Goal: Information Seeking & Learning: Learn about a topic

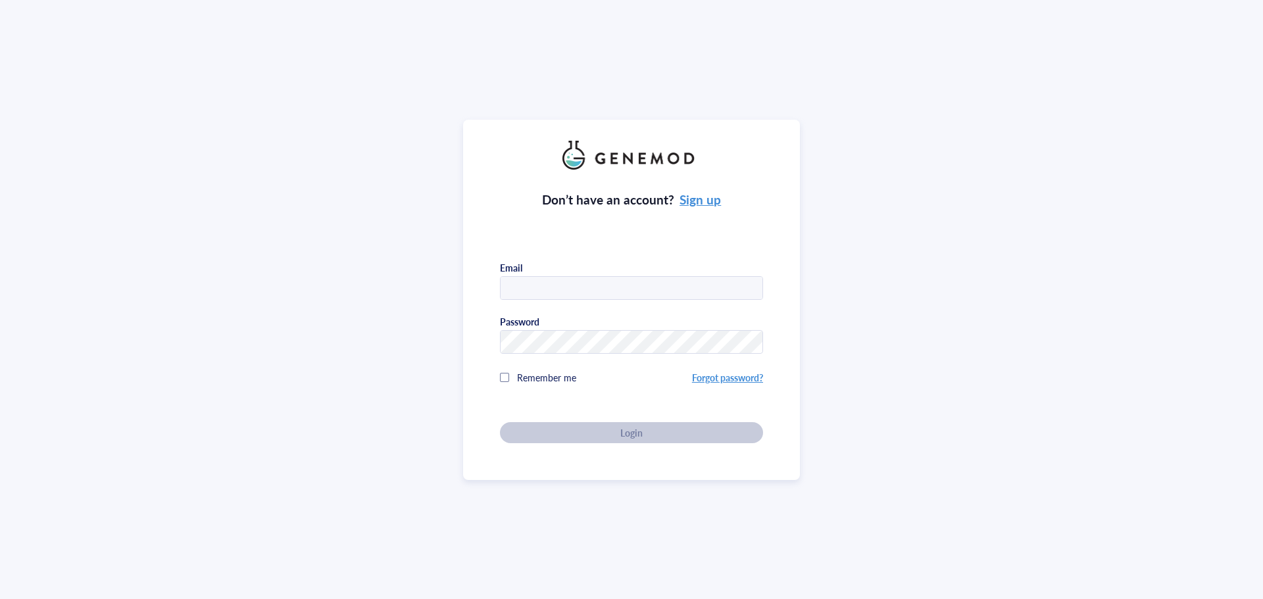
click at [520, 283] on input "text" at bounding box center [632, 289] width 262 height 24
type input "mariabaron@conservationxlabs.org"
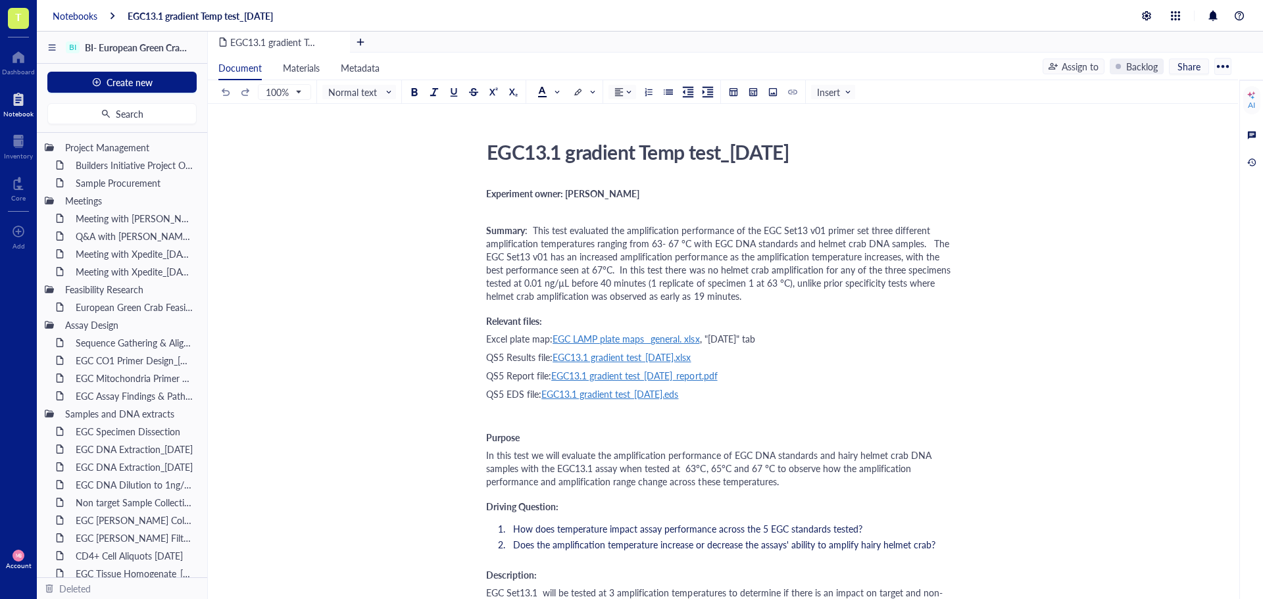
click at [63, 15] on div "Notebooks" at bounding box center [75, 16] width 45 height 12
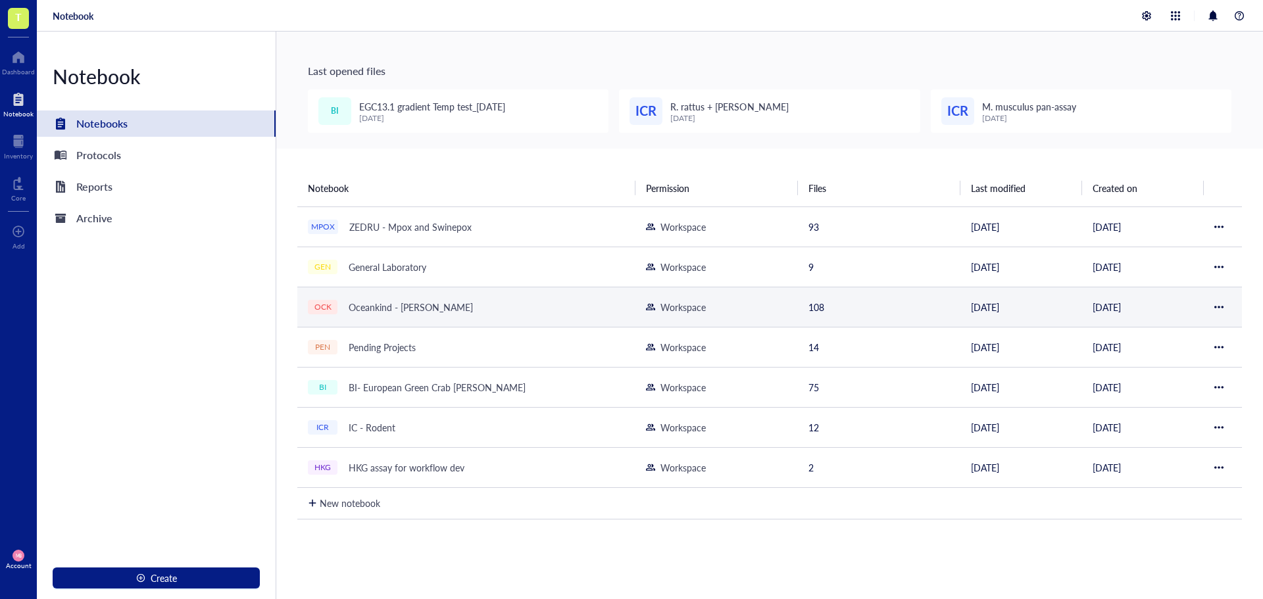
click at [401, 311] on div "Oceankind - Salmon eDNA" at bounding box center [411, 307] width 136 height 18
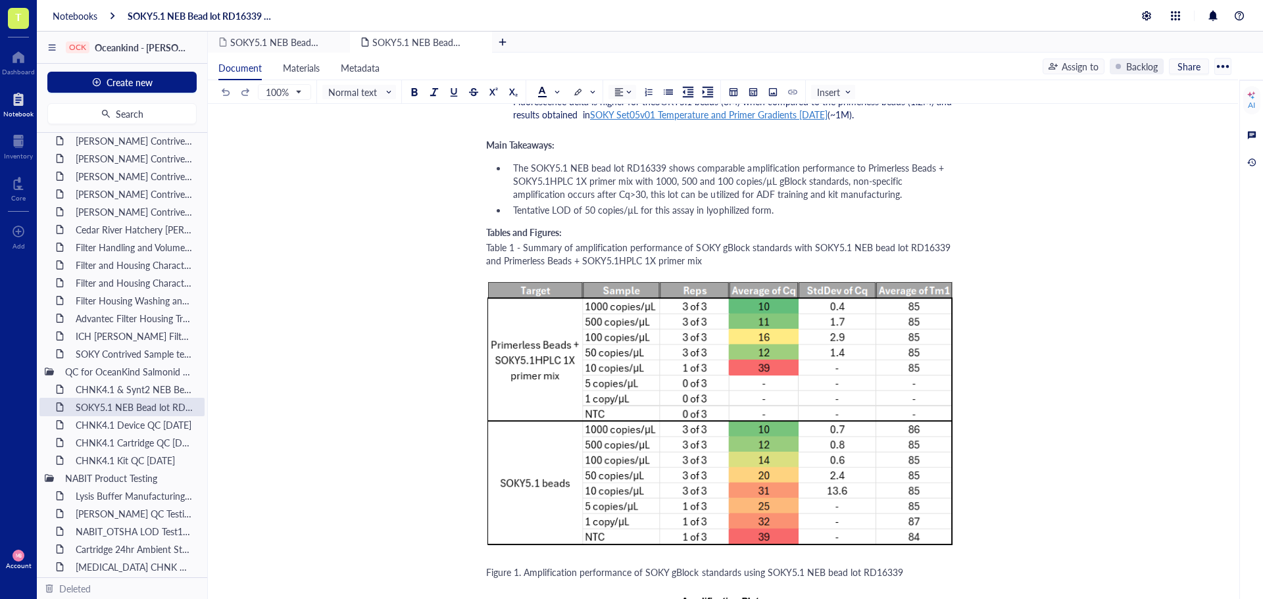
scroll to position [1644, 0]
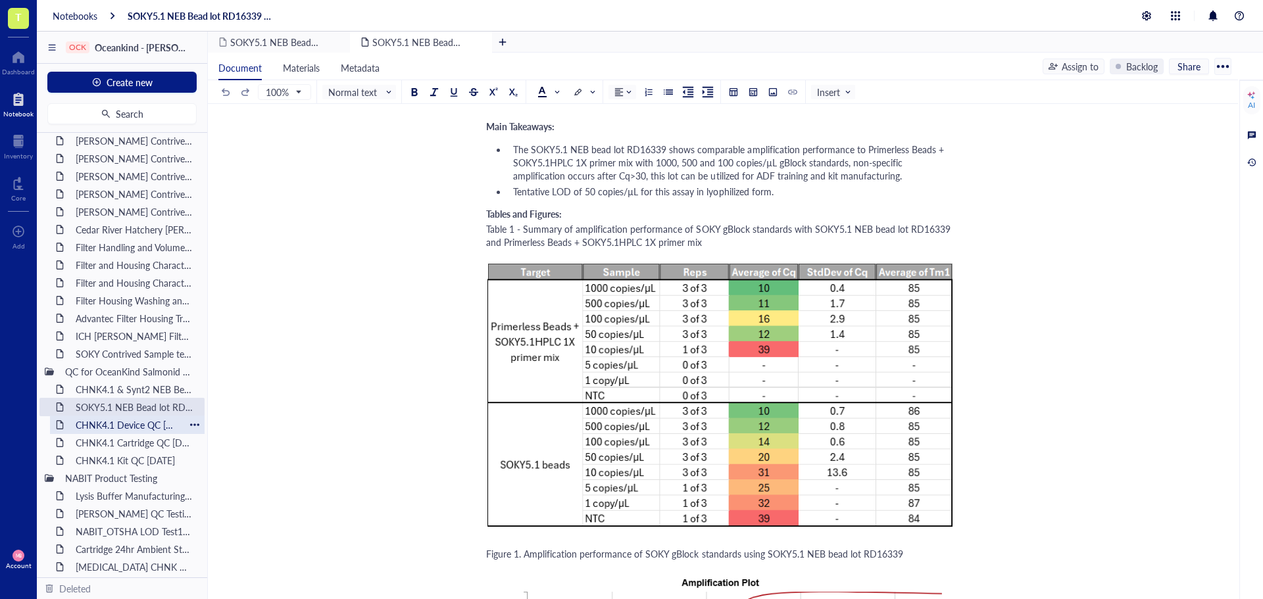
click at [106, 420] on div "CHNK4.1 Device QC 14Mar25" at bounding box center [127, 425] width 115 height 18
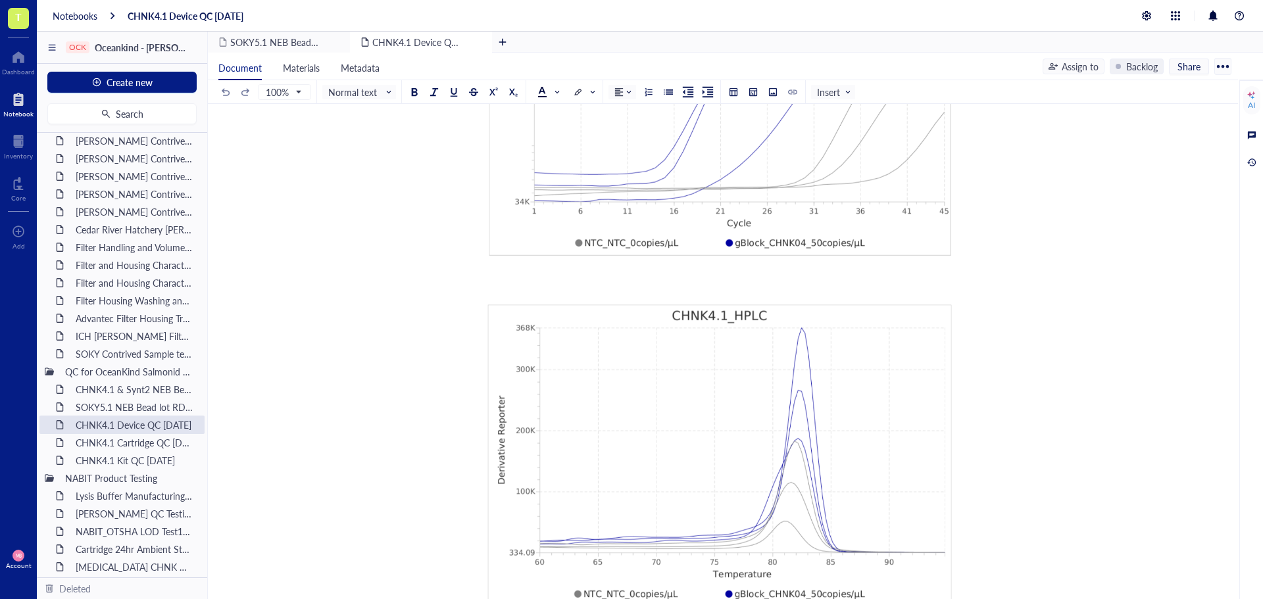
scroll to position [789, 0]
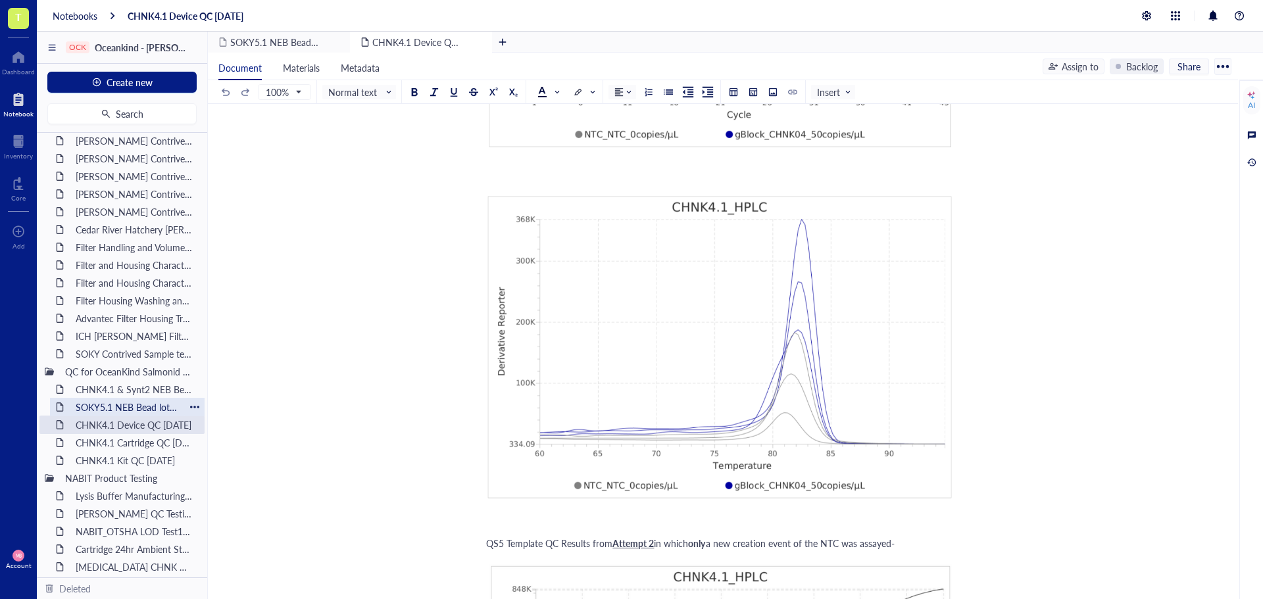
click at [118, 406] on div "SOKY5.1 NEB Bead lot RD16339 QC 23JAN25" at bounding box center [127, 407] width 115 height 18
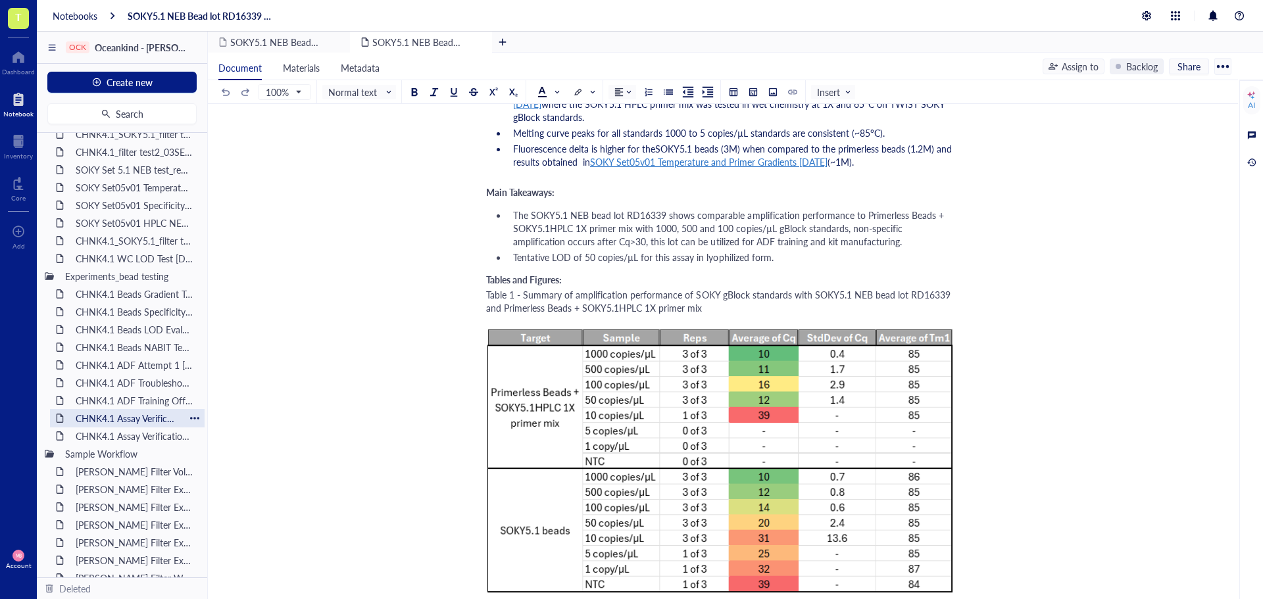
scroll to position [658, 0]
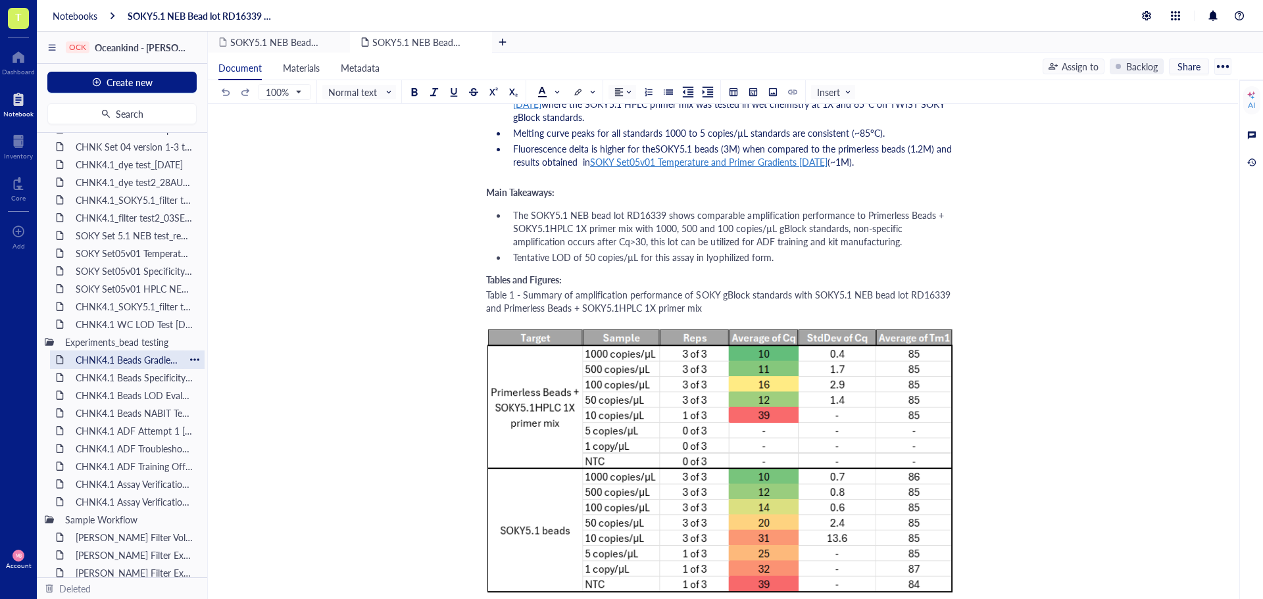
click at [120, 357] on div "CHNK4.1 Beads Gradient Test 22OCT24" at bounding box center [127, 360] width 115 height 18
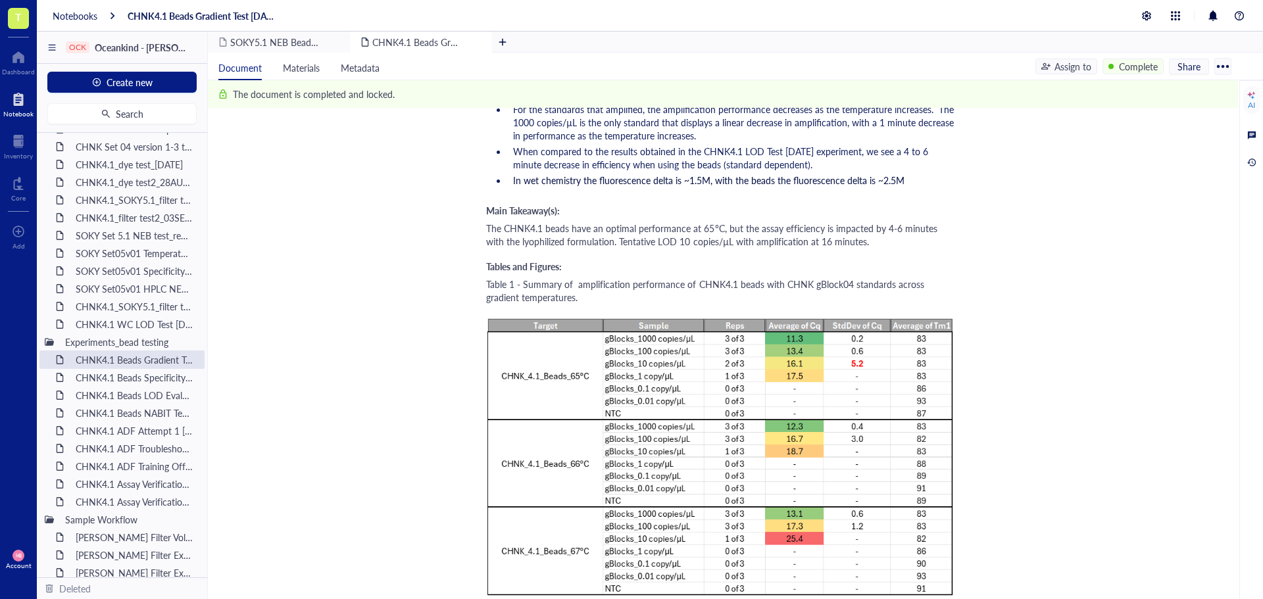
scroll to position [1579, 0]
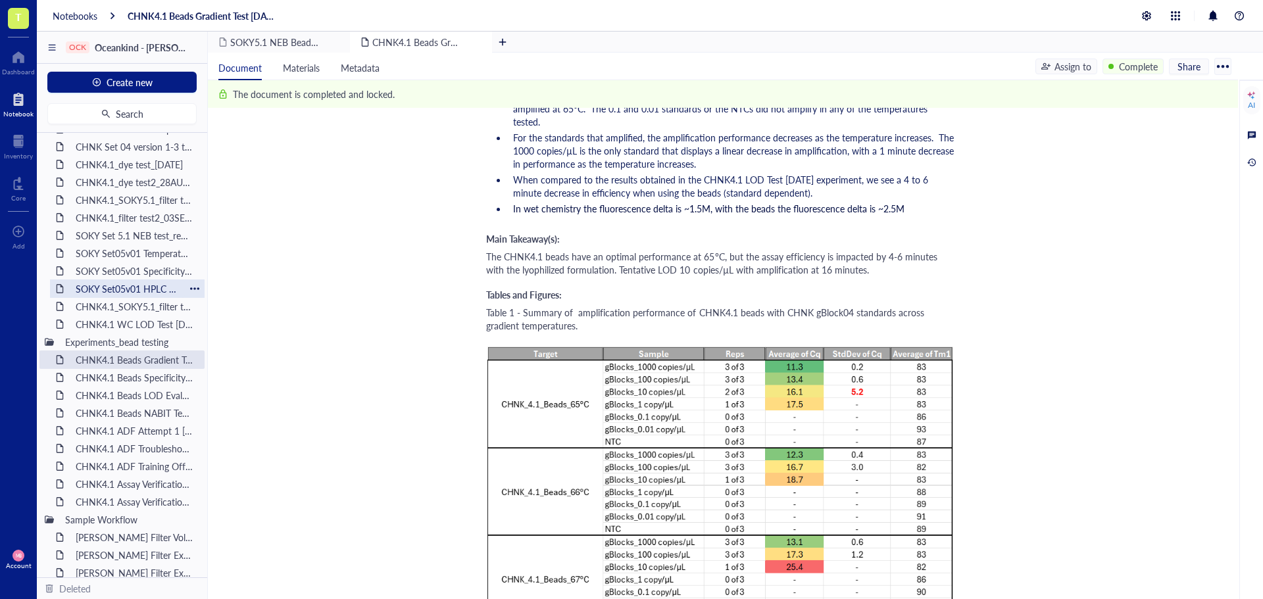
click at [122, 288] on div "SOKY Set05v01 HPLC NEB Cake Test 20Sep24" at bounding box center [127, 289] width 115 height 18
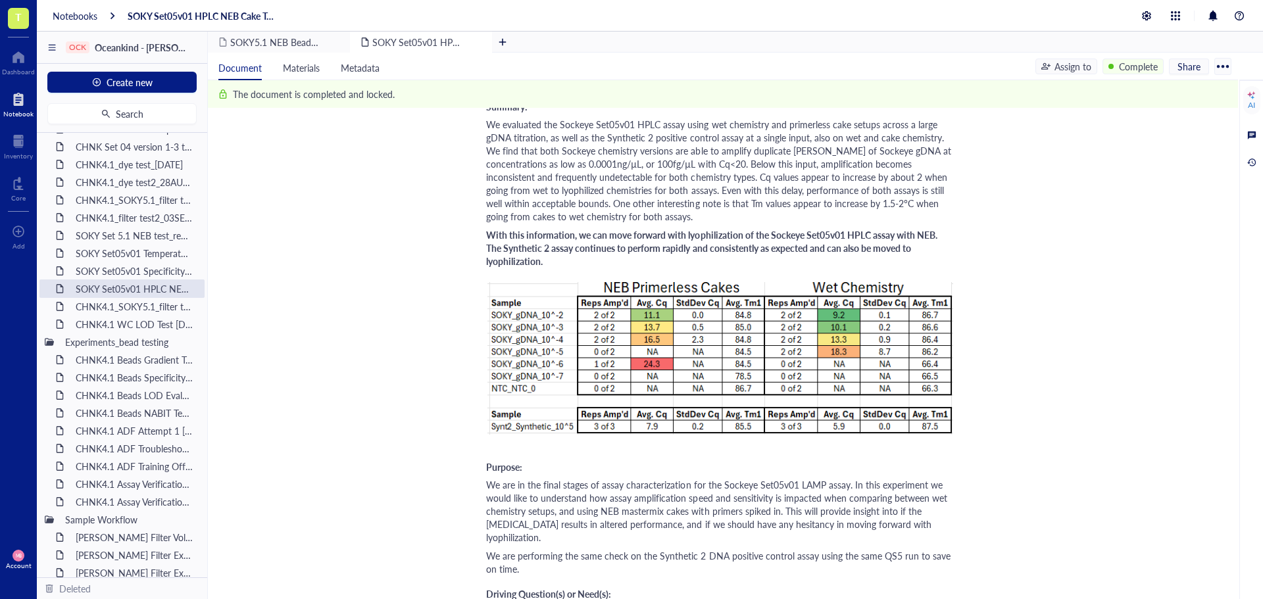
scroll to position [329, 0]
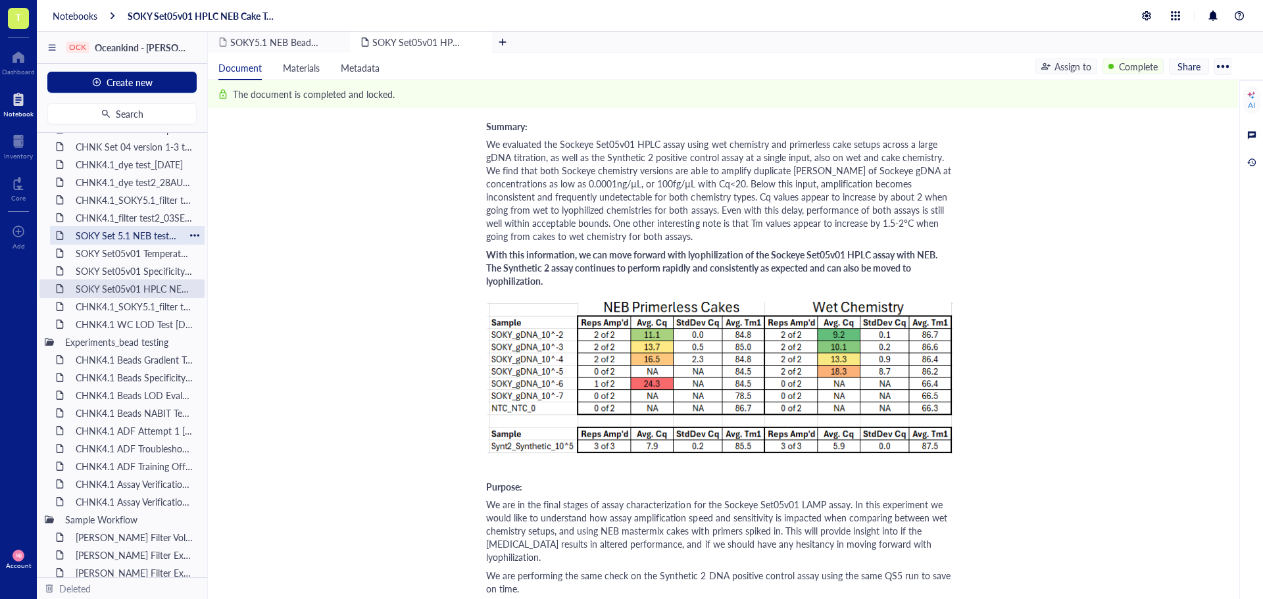
click at [114, 239] on div "SOKY Set 5.1 NEB test_repeat_09SEP24" at bounding box center [127, 235] width 115 height 18
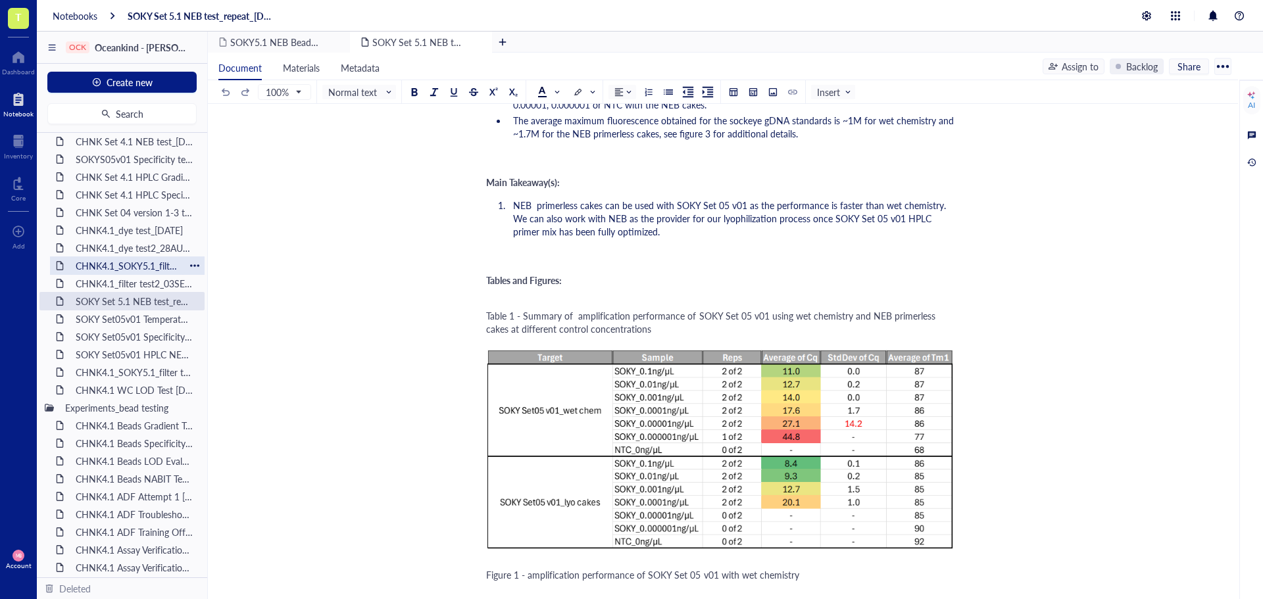
scroll to position [526, 0]
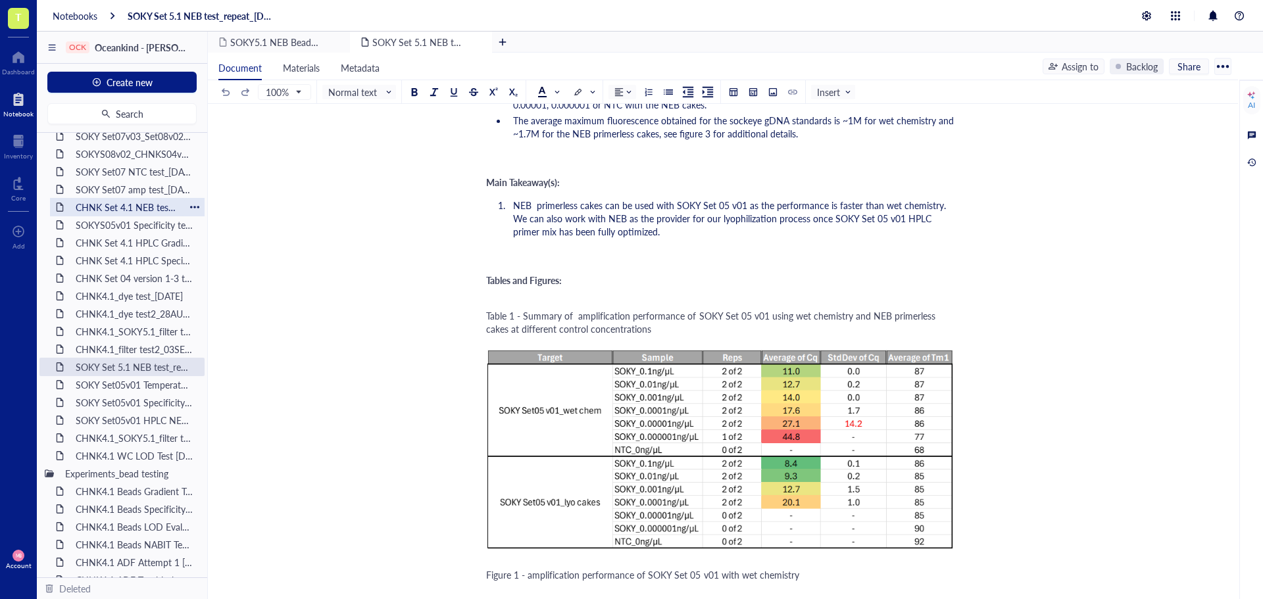
click at [128, 204] on div "CHNK Set 4.1 NEB test_06AUG24" at bounding box center [127, 207] width 115 height 18
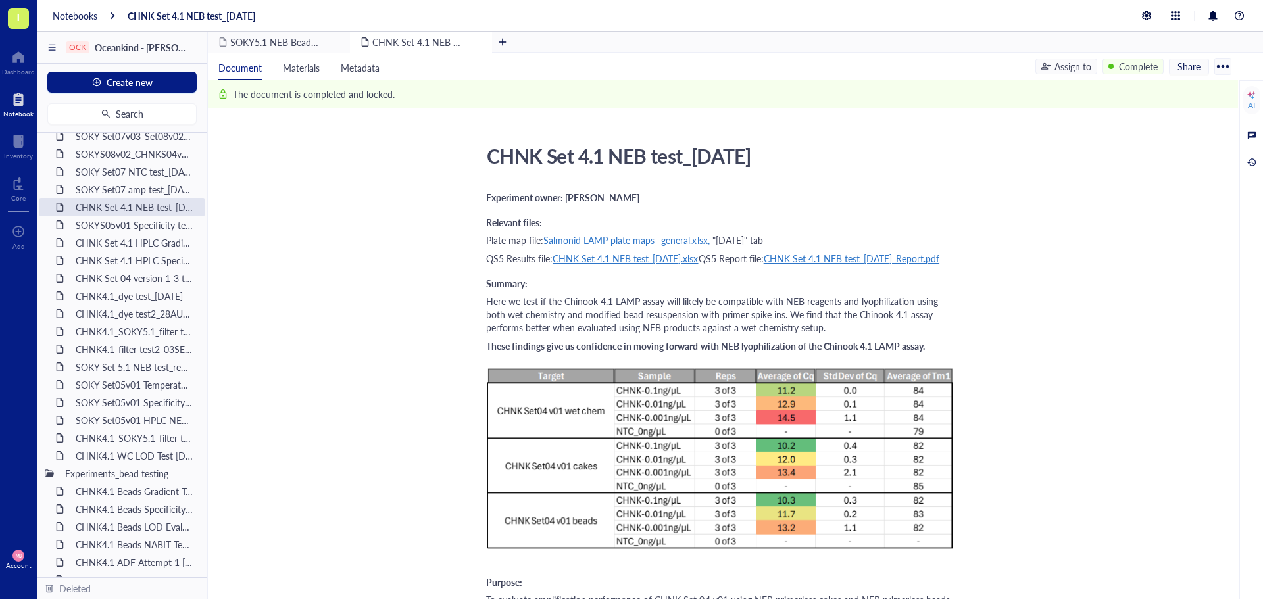
click at [66, 20] on div "Notebooks" at bounding box center [75, 16] width 45 height 12
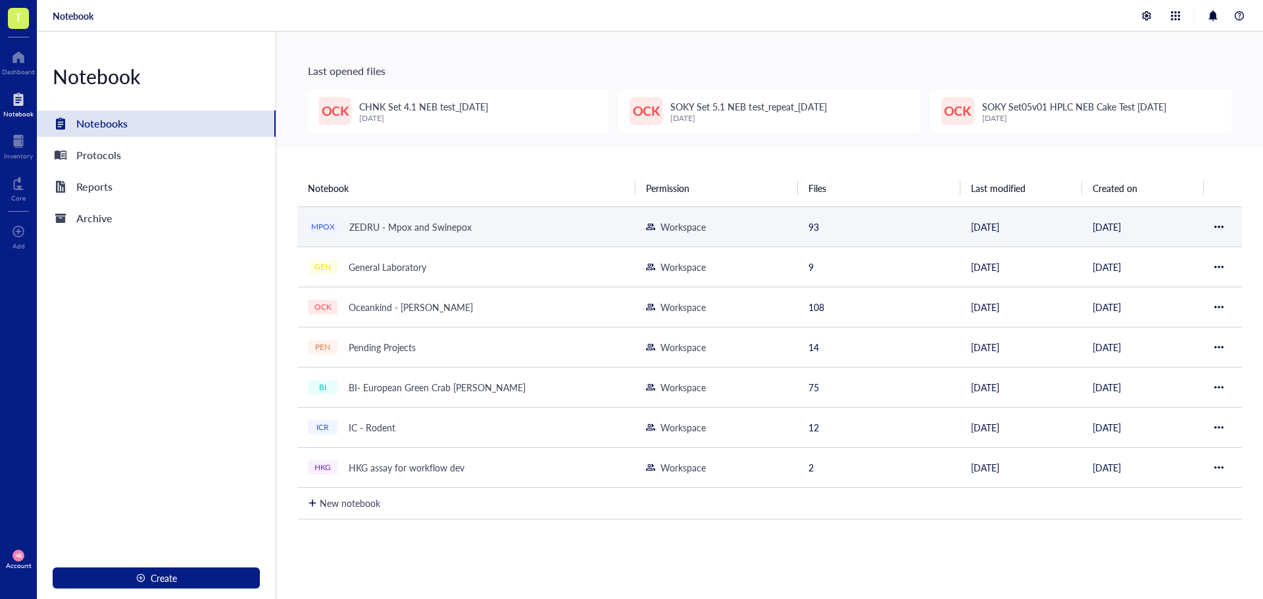
click at [373, 230] on div "ZEDRU - Mpox and Swinepox" at bounding box center [410, 227] width 134 height 18
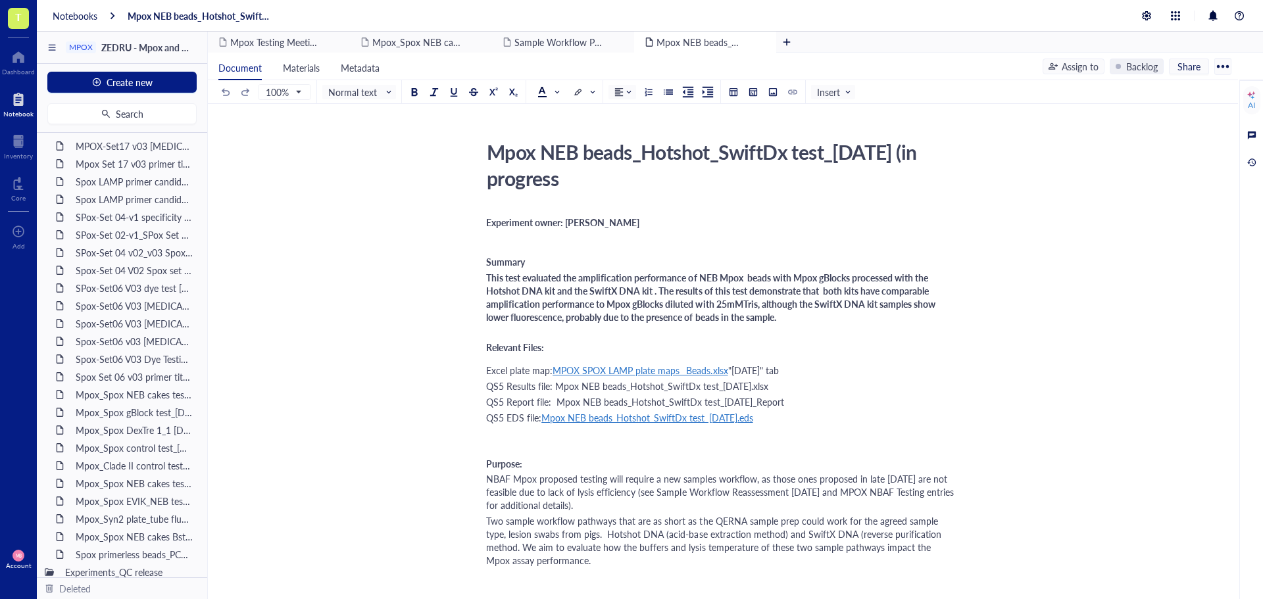
scroll to position [592, 0]
click at [151, 461] on div "Mpox_Spox NEB cakes test2 3SEP24" at bounding box center [127, 461] width 115 height 18
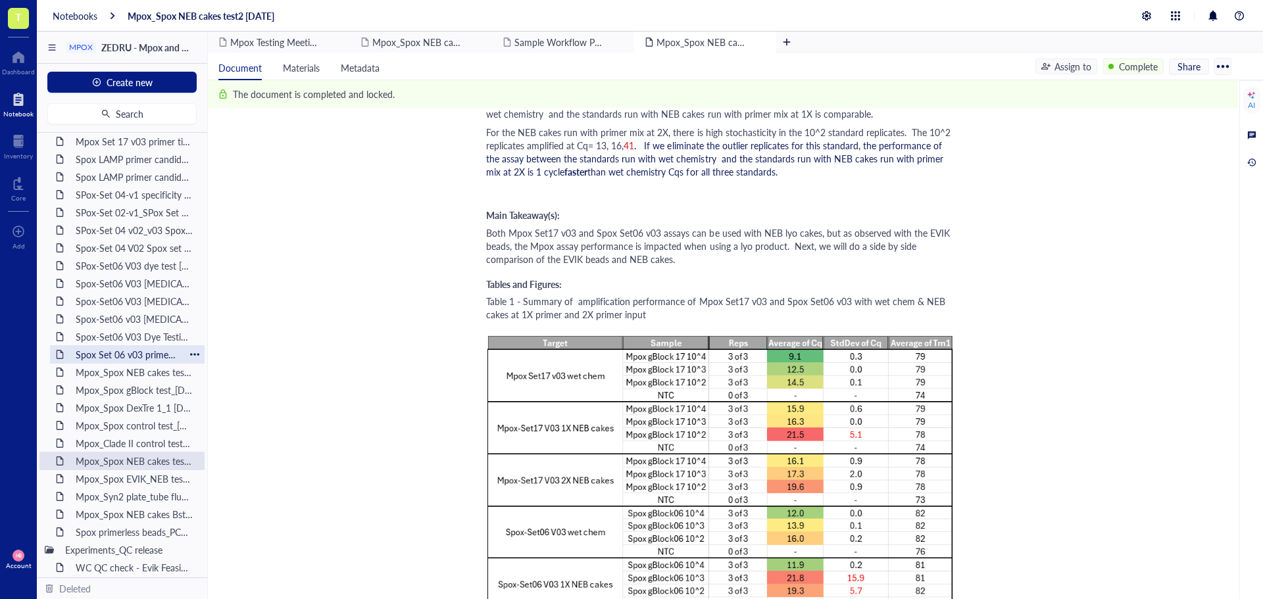
scroll to position [658, 0]
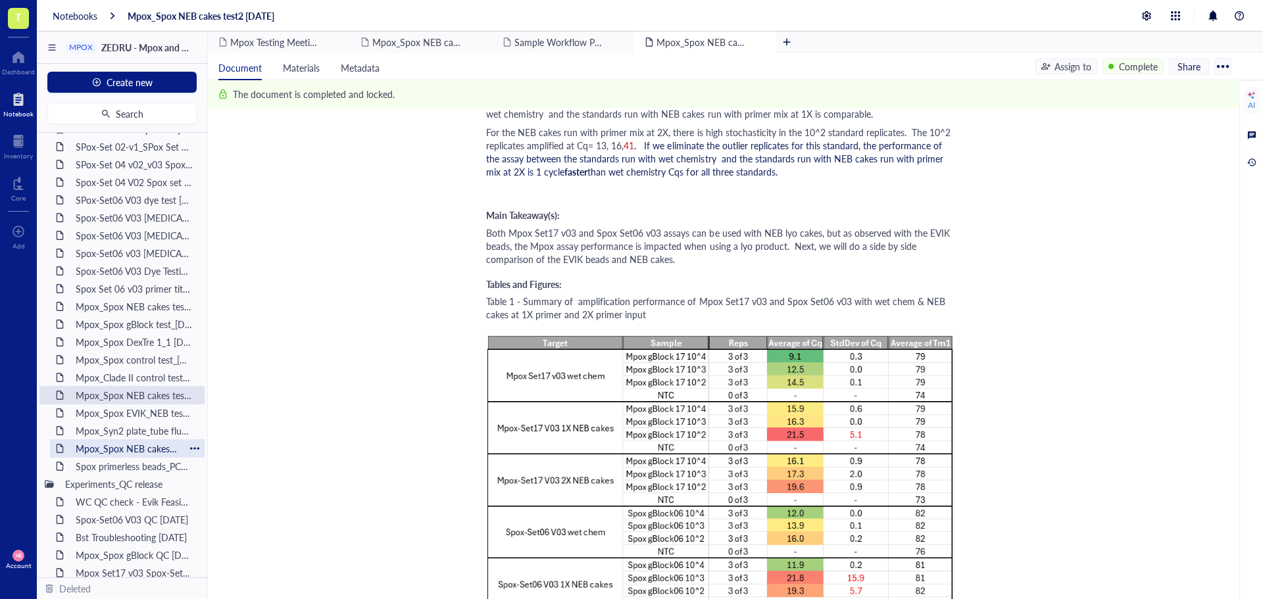
click at [137, 454] on div "Mpox_Spox NEB cakes Bst_gradient test 11SEP24" at bounding box center [127, 448] width 115 height 18
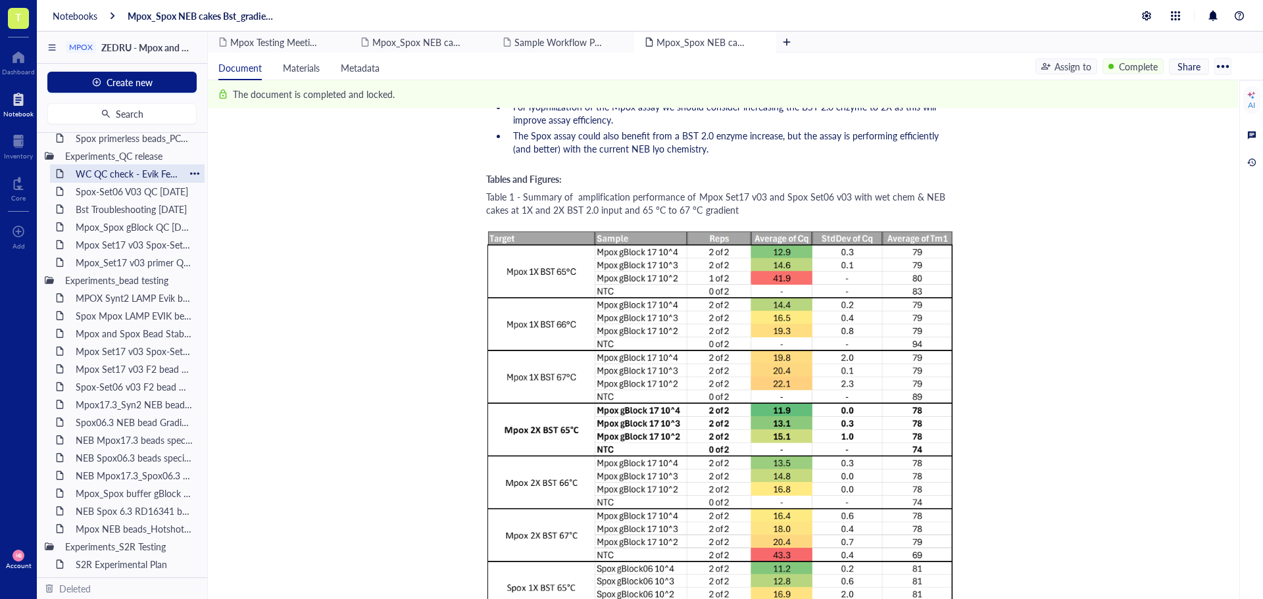
scroll to position [987, 0]
click at [127, 318] on div "Spox Mpox LAMP EVIK bead F1 QC 26JUN24" at bounding box center [127, 315] width 115 height 18
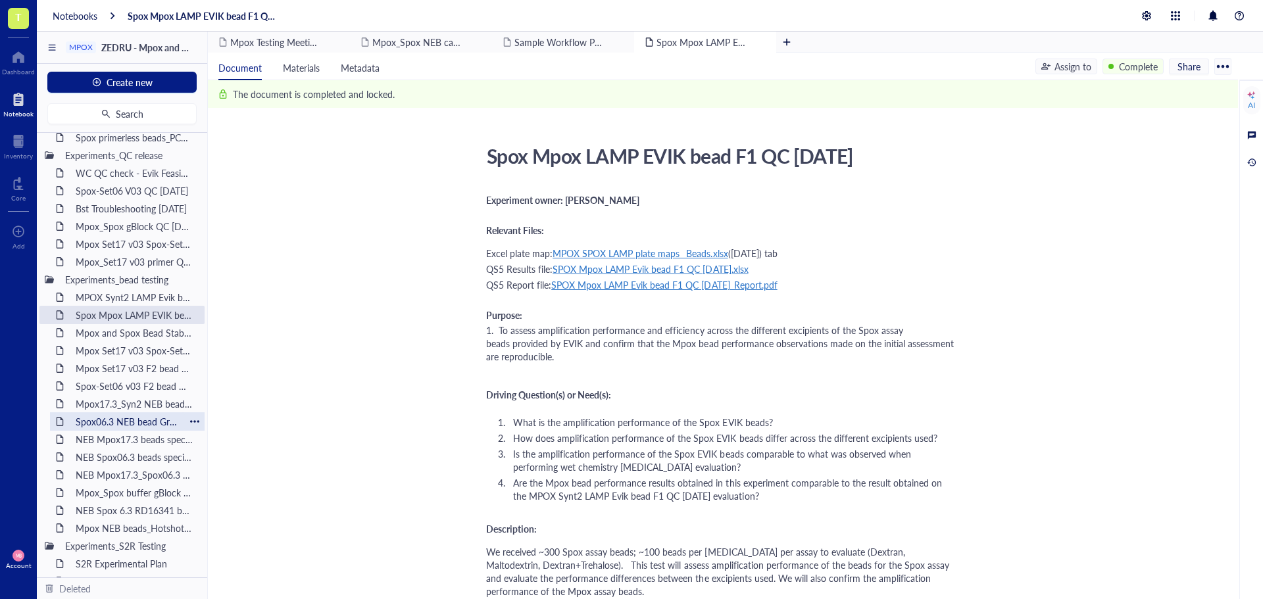
click at [130, 418] on div "Spox06.3 NEB bead Gradient test 13NOV24" at bounding box center [127, 421] width 115 height 18
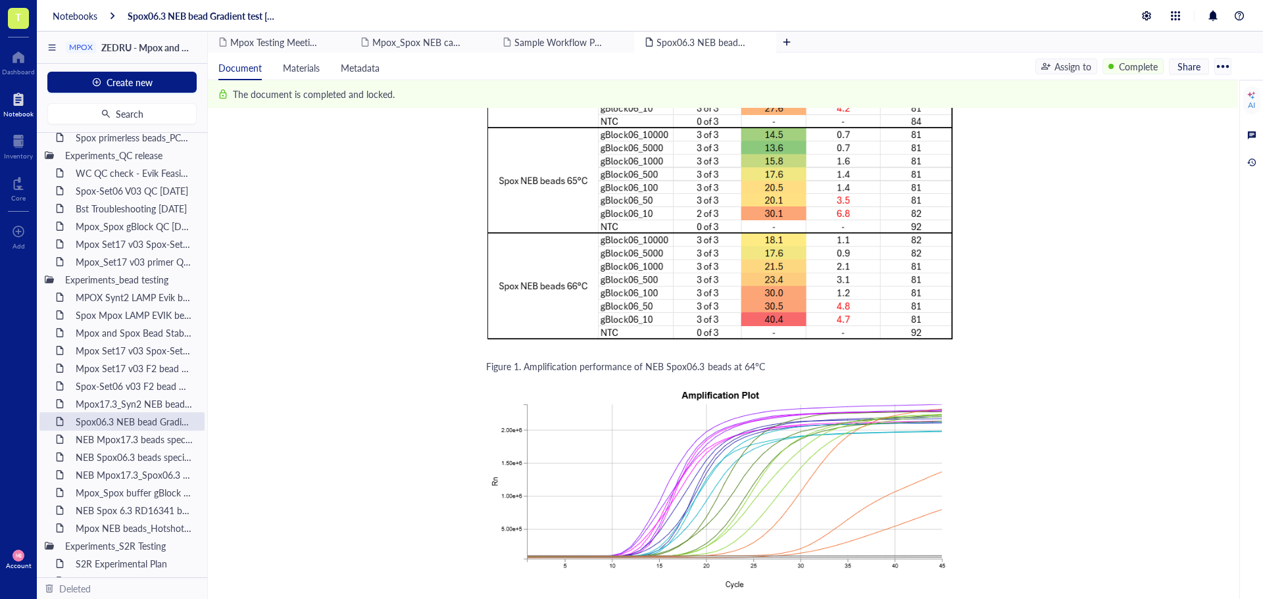
scroll to position [1513, 0]
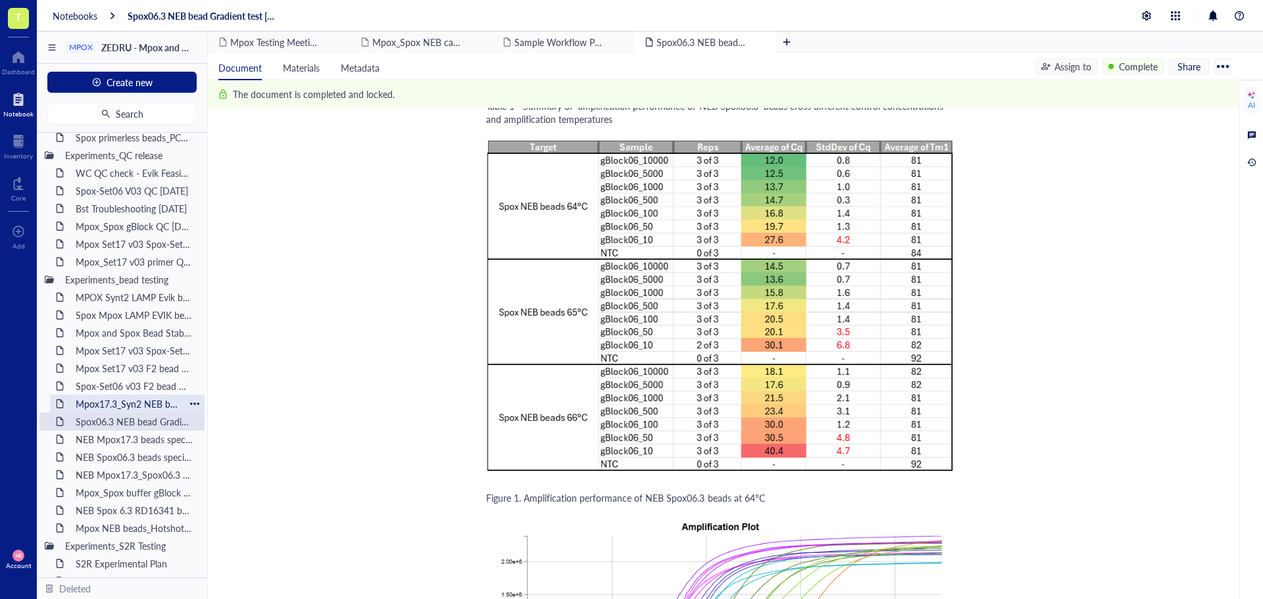
click at [122, 405] on div "Mpox17.3_Syn2 NEB bead Gradient test 12NOV24" at bounding box center [127, 404] width 115 height 18
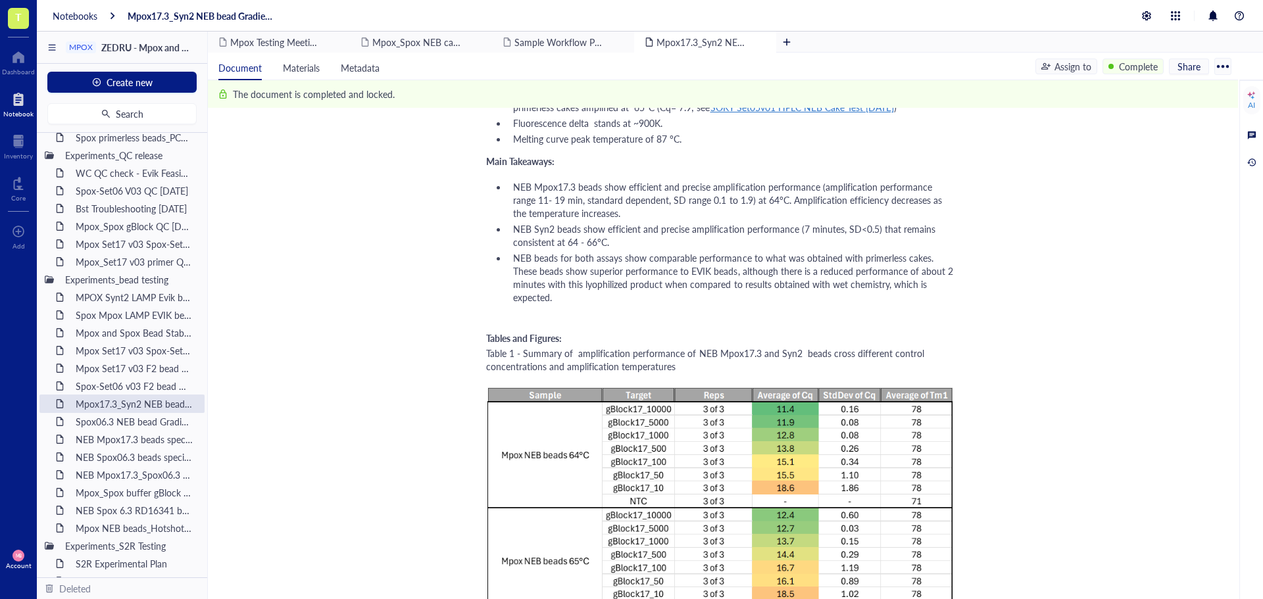
scroll to position [1776, 0]
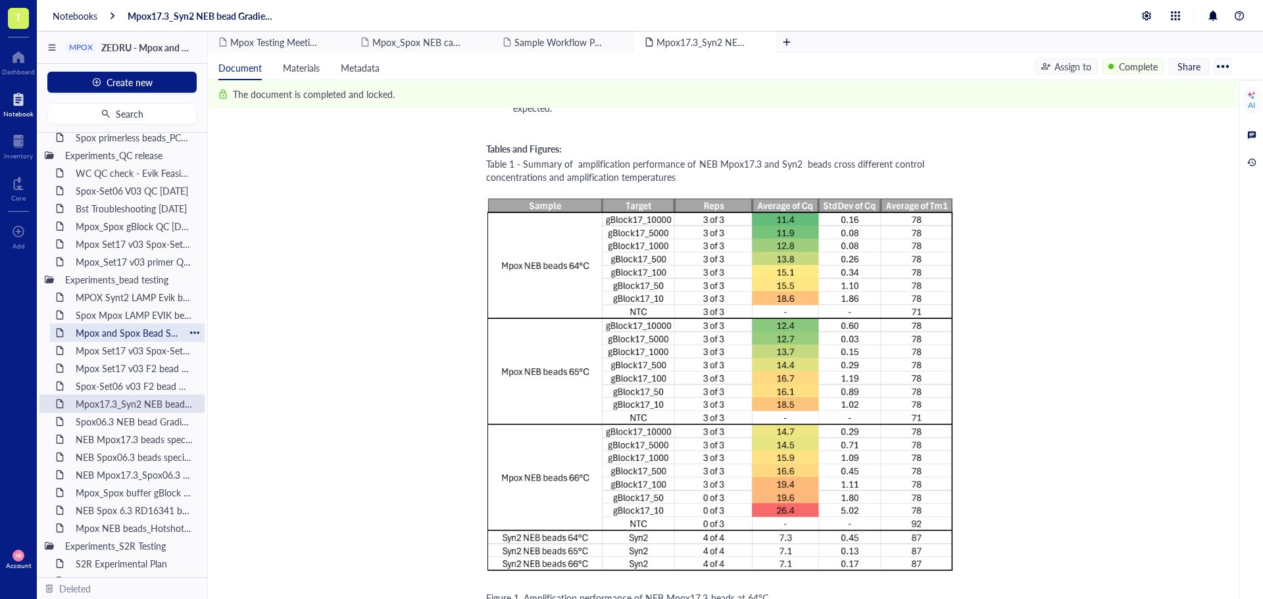
click at [111, 336] on div "Mpox and Spox Bead Stability Evaluation 18Jul24 - 1Aug24" at bounding box center [127, 333] width 115 height 18
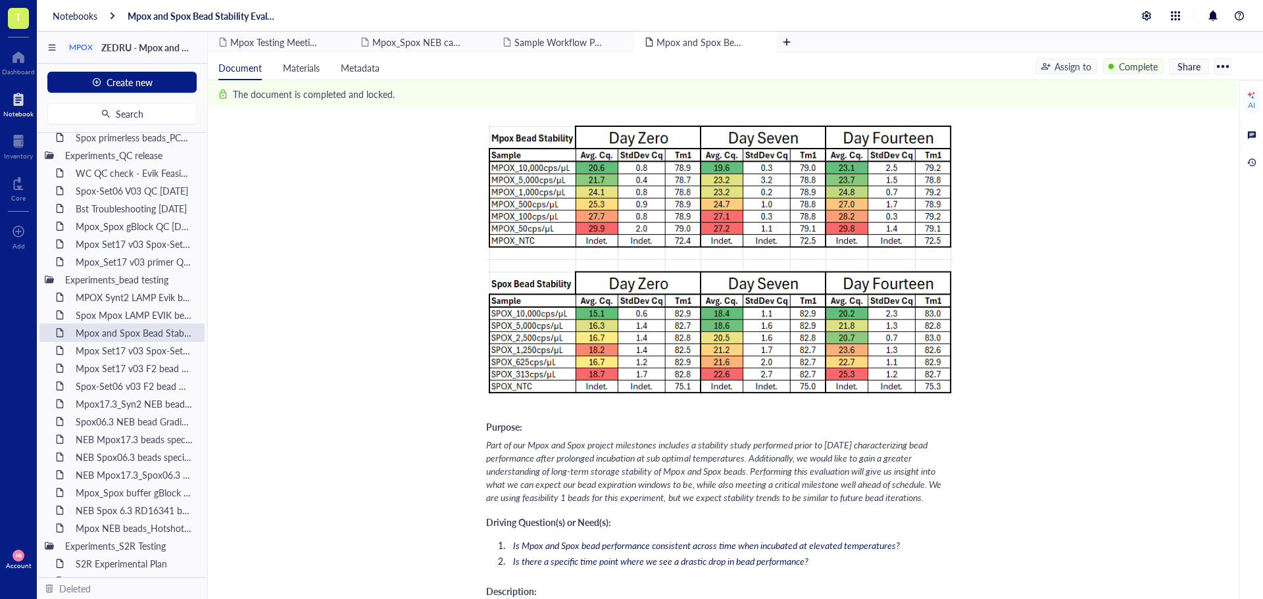
scroll to position [460, 0]
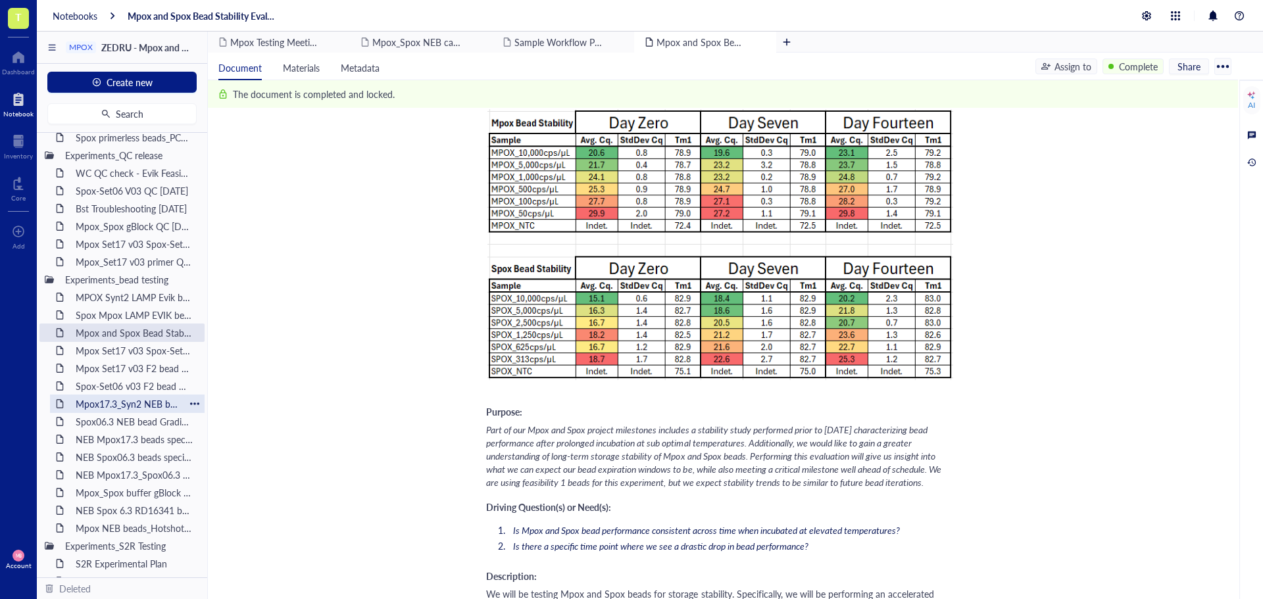
click at [128, 403] on div "Mpox17.3_Syn2 NEB bead Gradient test 12NOV24" at bounding box center [127, 404] width 115 height 18
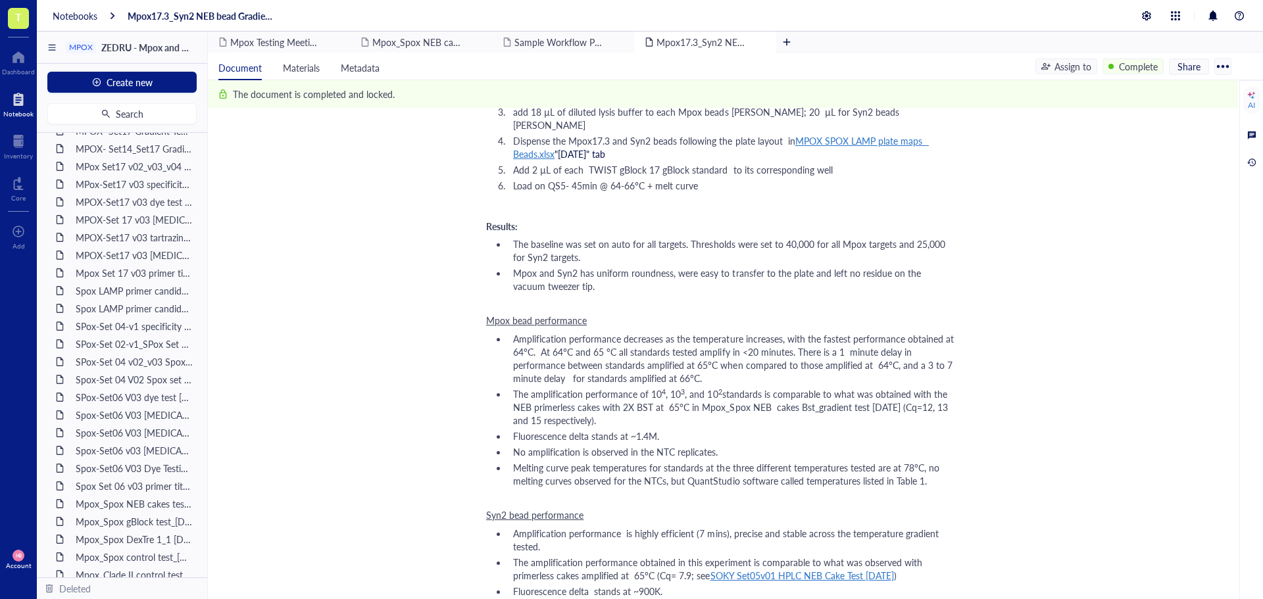
scroll to position [526, 0]
click at [768, 44] on div "Mpox17.3_Syn2 NEB bead Gradient test 12NOV24" at bounding box center [705, 42] width 142 height 21
click at [625, 42] on div "remove" at bounding box center [621, 42] width 9 height 9
click at [476, 41] on div "remove" at bounding box center [479, 42] width 9 height 9
click at [500, 42] on div at bounding box center [502, 42] width 21 height 21
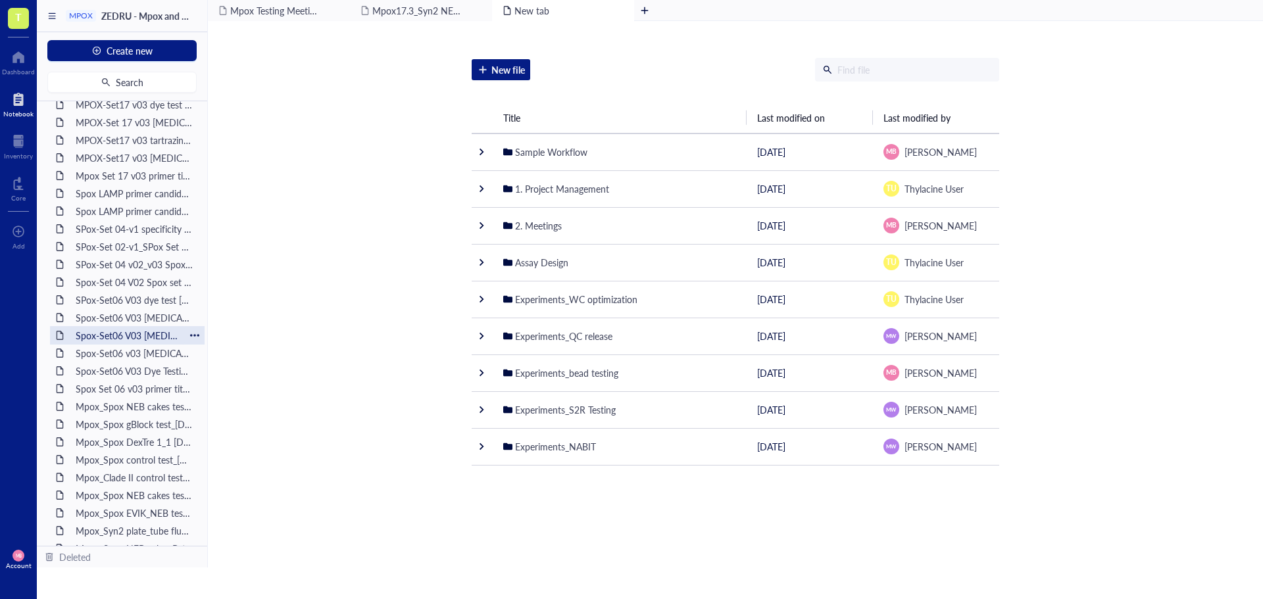
scroll to position [592, 0]
click at [145, 495] on div "Spox primerless beads_PCR tube_test_04DEC24" at bounding box center [127, 500] width 115 height 18
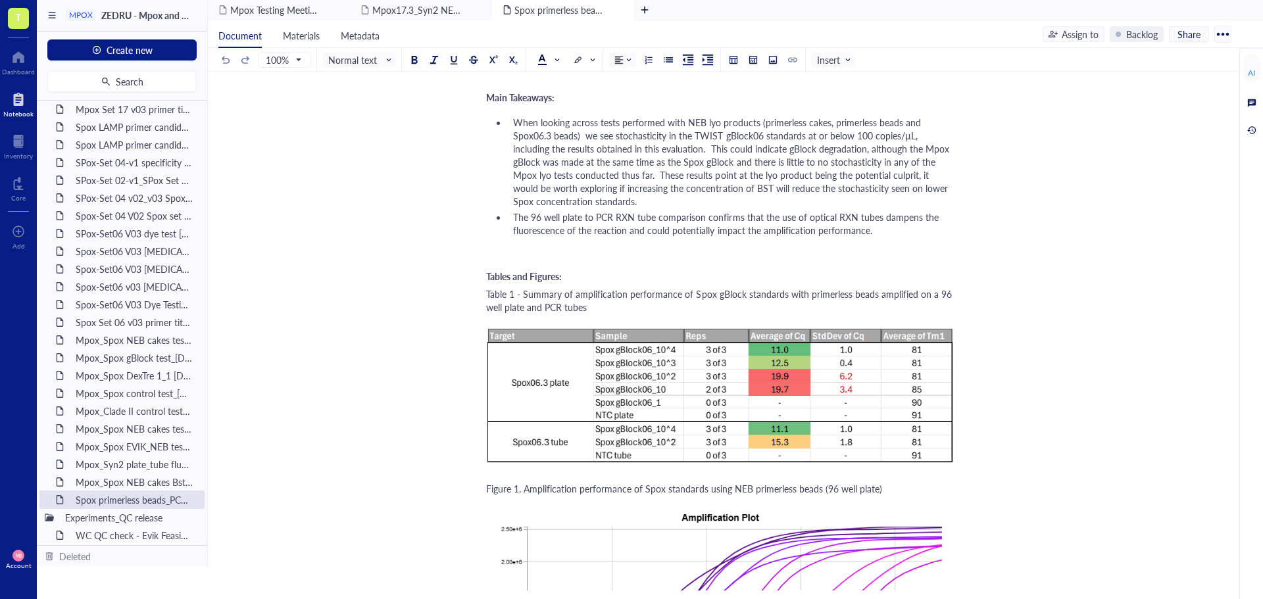
scroll to position [2236, 0]
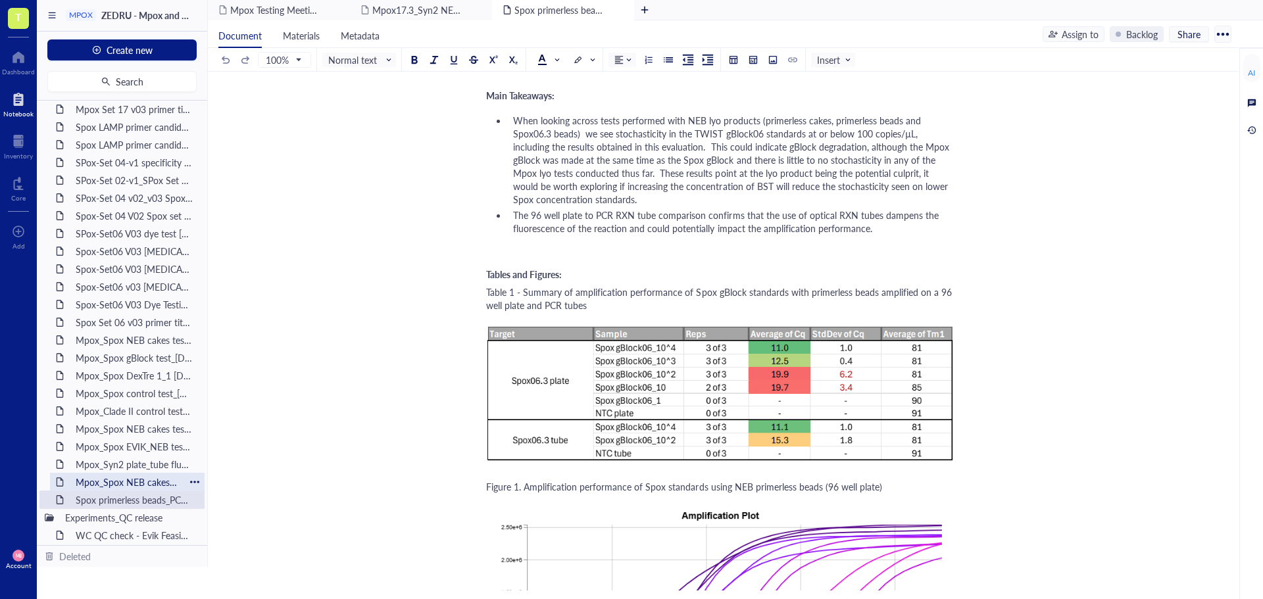
click at [106, 481] on div "Mpox_Spox NEB cakes Bst_gradient test 11SEP24" at bounding box center [127, 482] width 115 height 18
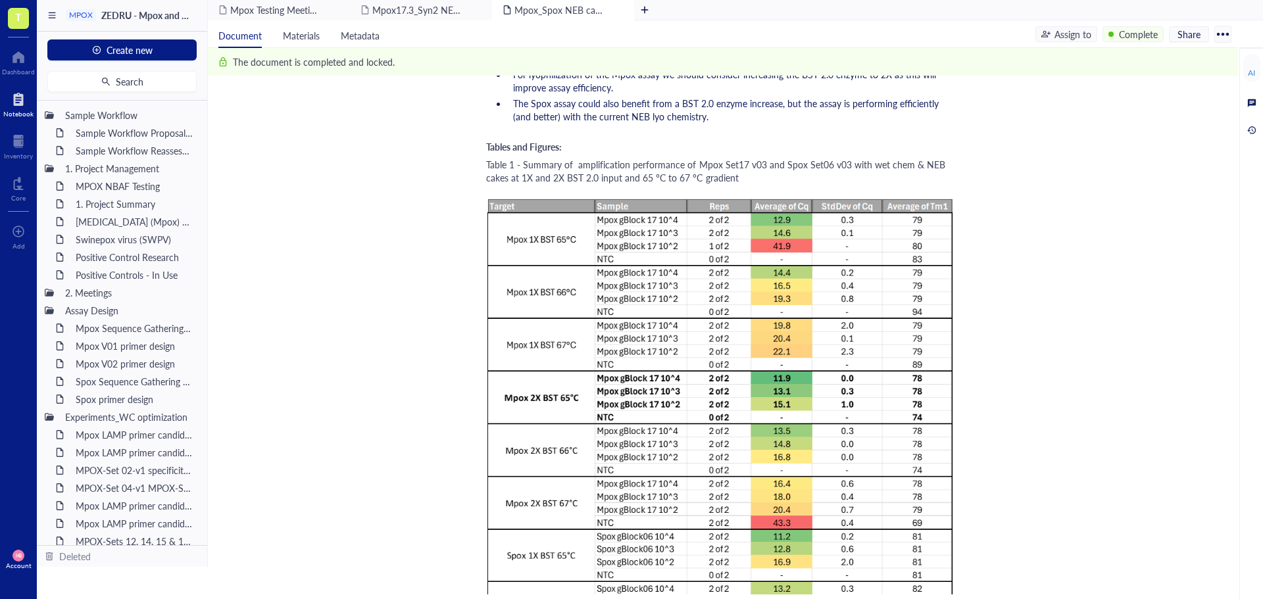
click at [9, 12] on span "T" at bounding box center [18, 18] width 21 height 21
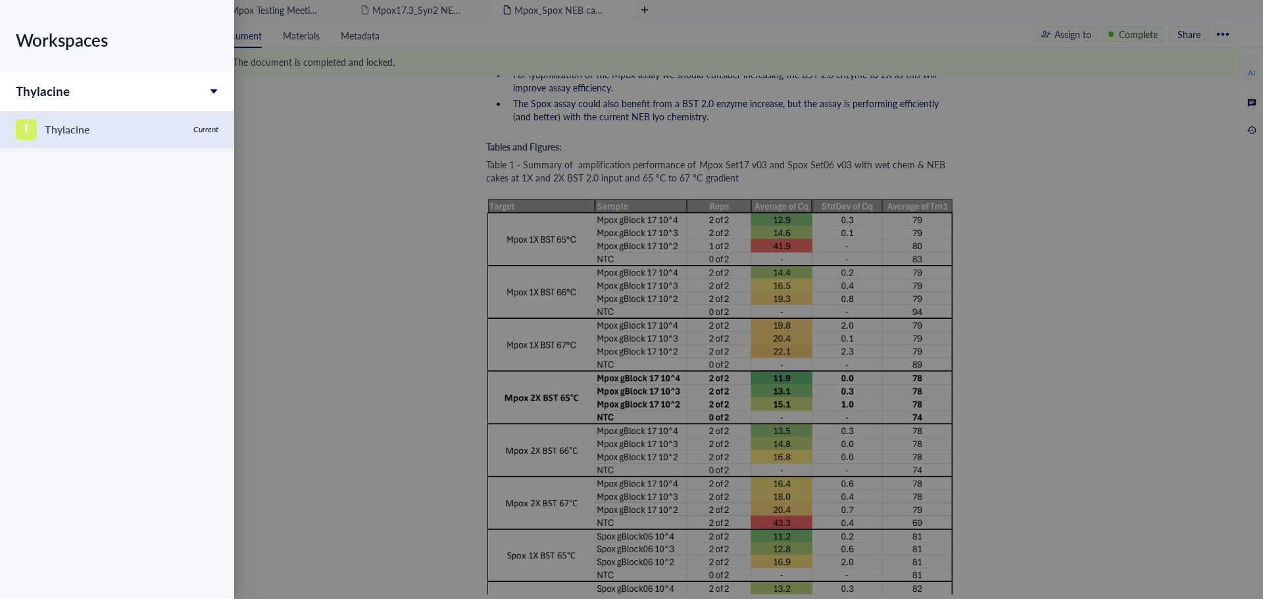
click at [61, 122] on div "Thylacine" at bounding box center [67, 129] width 45 height 18
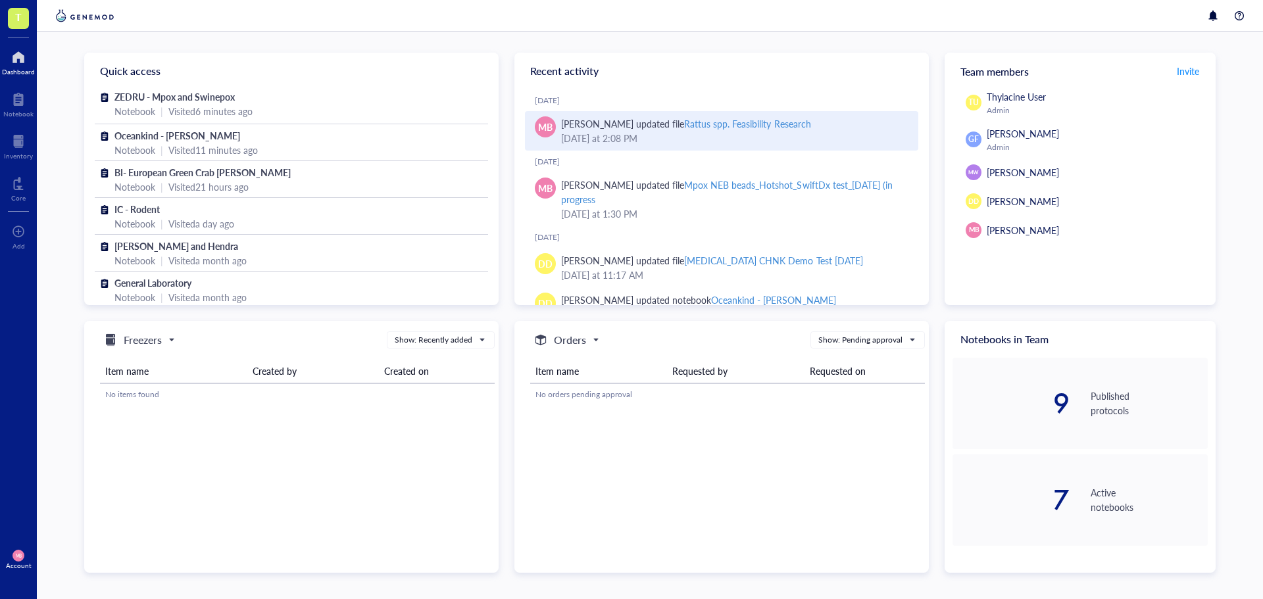
click at [798, 134] on div "September 22, 2025 at 2:08 PM" at bounding box center [734, 138] width 347 height 14
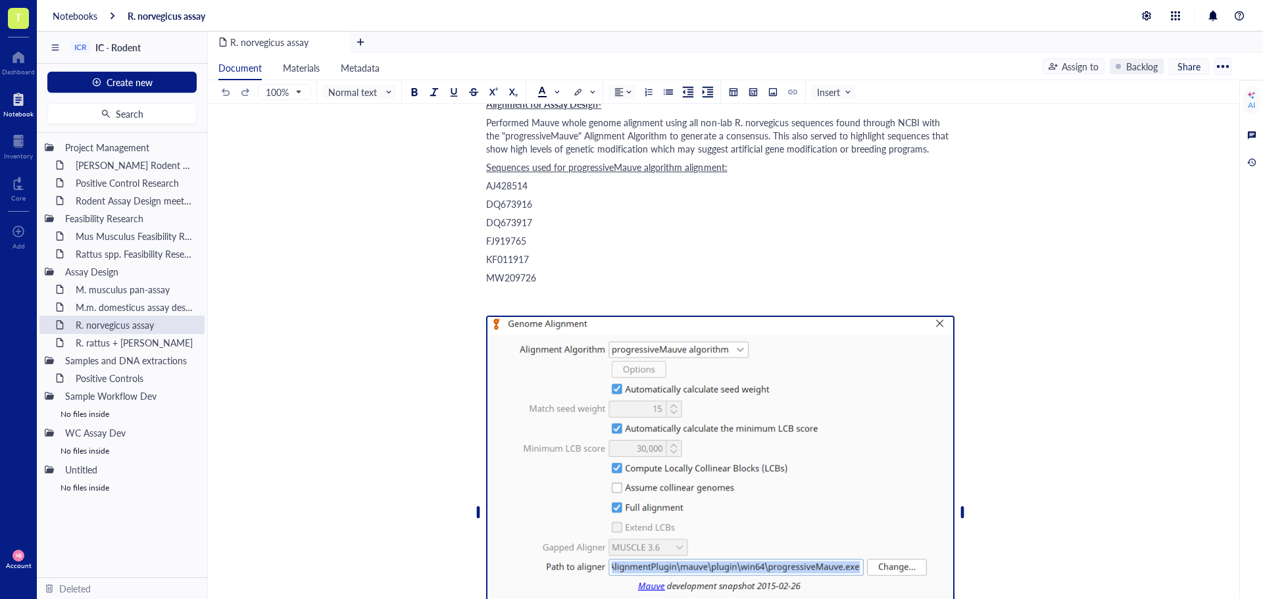
scroll to position [526, 0]
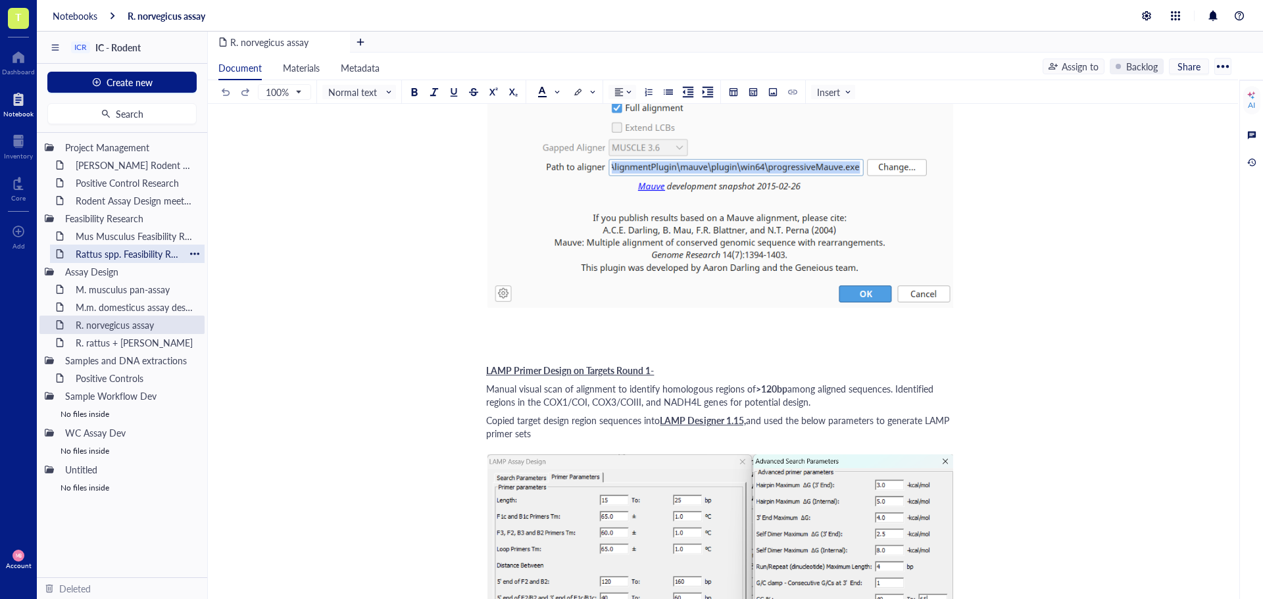
click at [111, 253] on div "Rattus spp. Feasibility Research" at bounding box center [127, 254] width 115 height 18
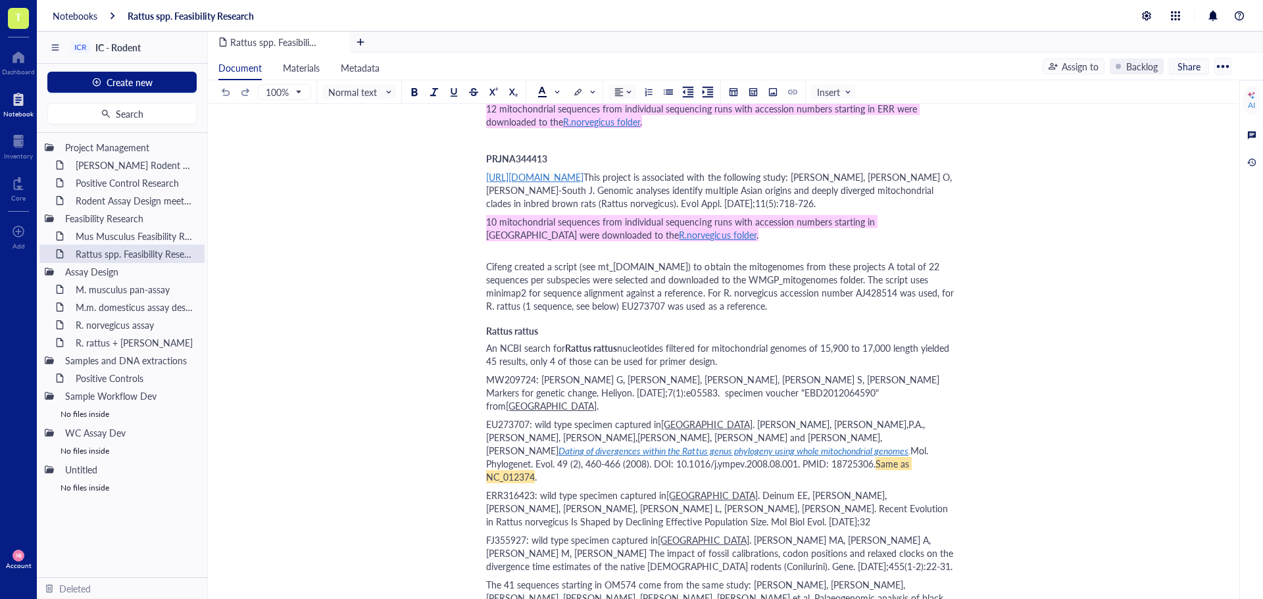
scroll to position [1842, 0]
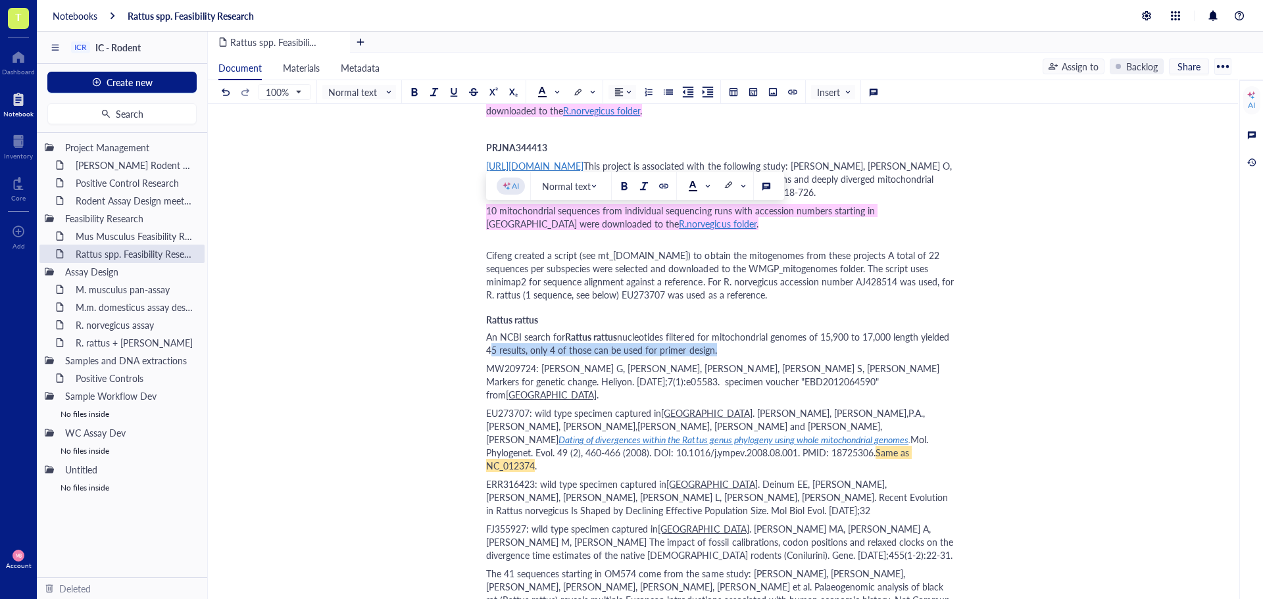
drag, startPoint x: 489, startPoint y: 229, endPoint x: 710, endPoint y: 230, distance: 221.0
click at [710, 330] on span "nucleotides filtered for mitochondrial genomes of 15,900 to 17,000 length yield…" at bounding box center [719, 343] width 466 height 26
click at [454, 91] on div at bounding box center [453, 91] width 9 height 9
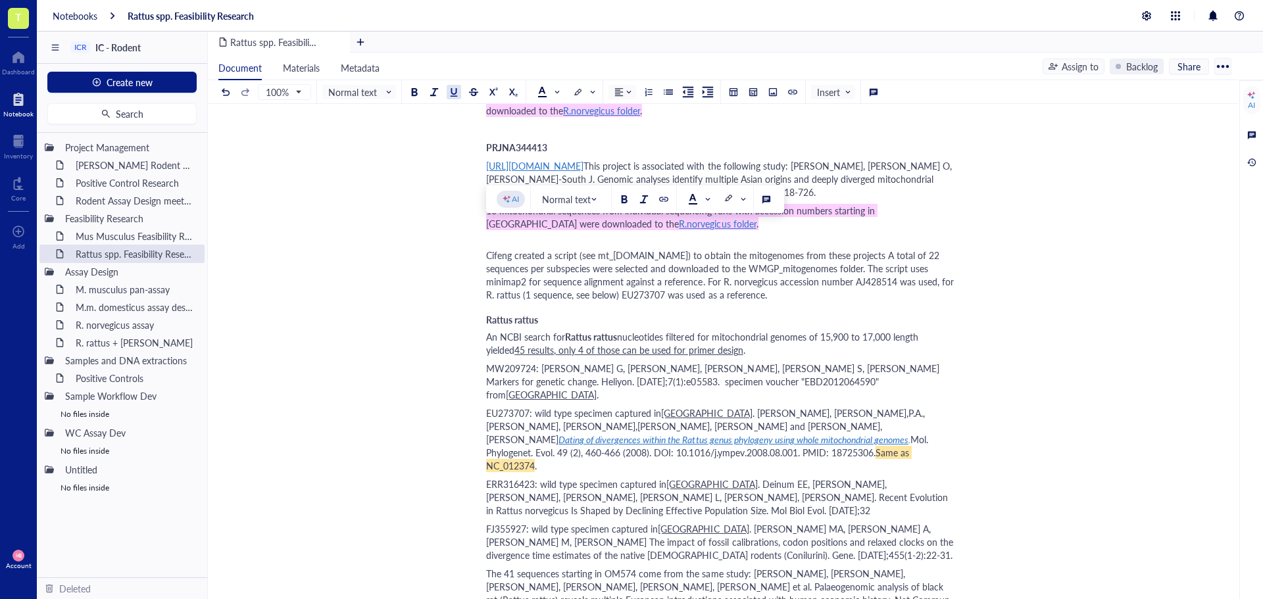
click at [1023, 253] on div "Rattus spp. Feasibility Research Rattus spp. Feasibility Research Author: Maria…" at bounding box center [720, 72] width 1025 height 3556
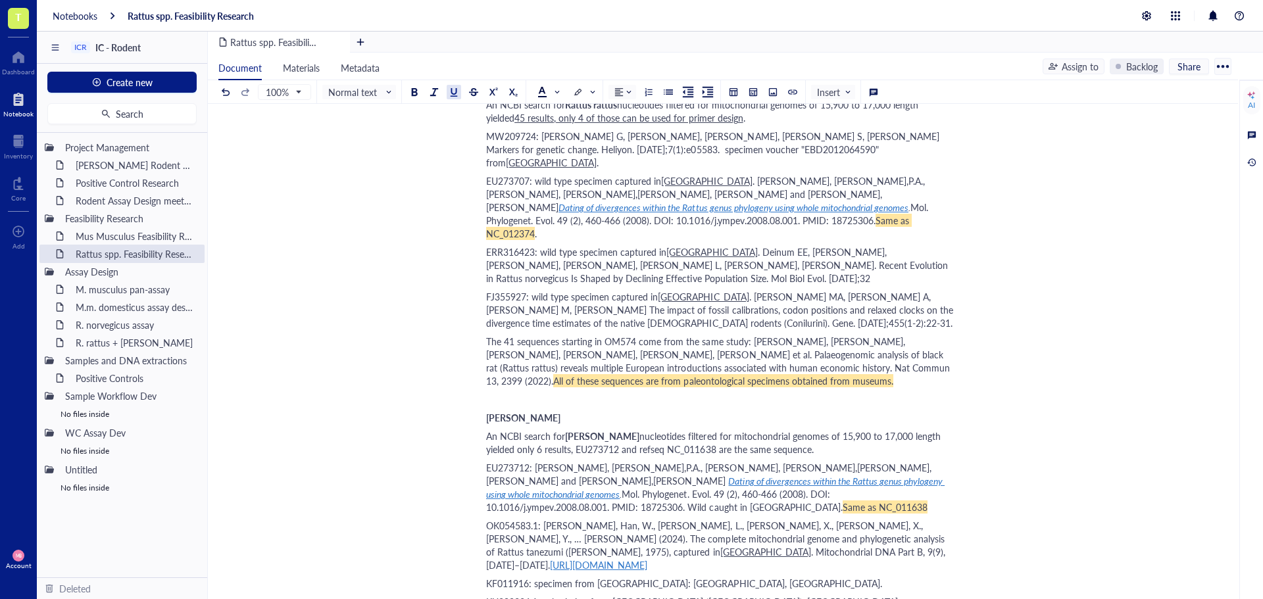
scroll to position [2105, 0]
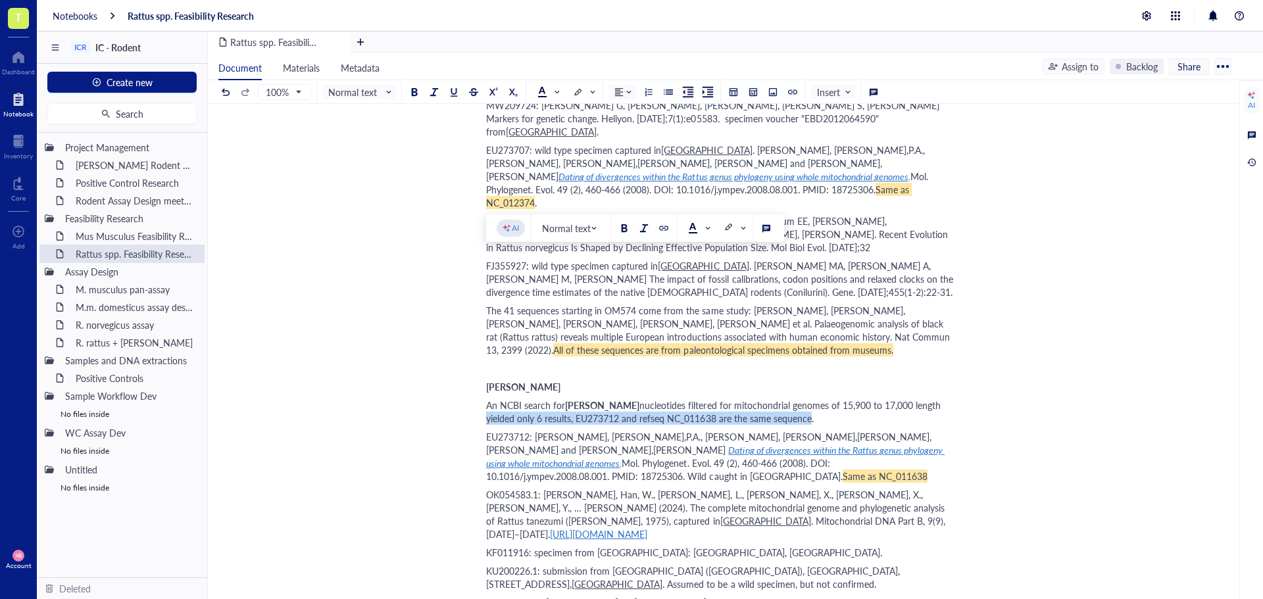
drag, startPoint x: 487, startPoint y: 272, endPoint x: 810, endPoint y: 271, distance: 322.9
click at [810, 399] on span "nucleotides filtered for mitochondrial genomes of 15,900 to 17,000 length yield…" at bounding box center [714, 412] width 457 height 26
click at [451, 93] on div at bounding box center [453, 91] width 9 height 9
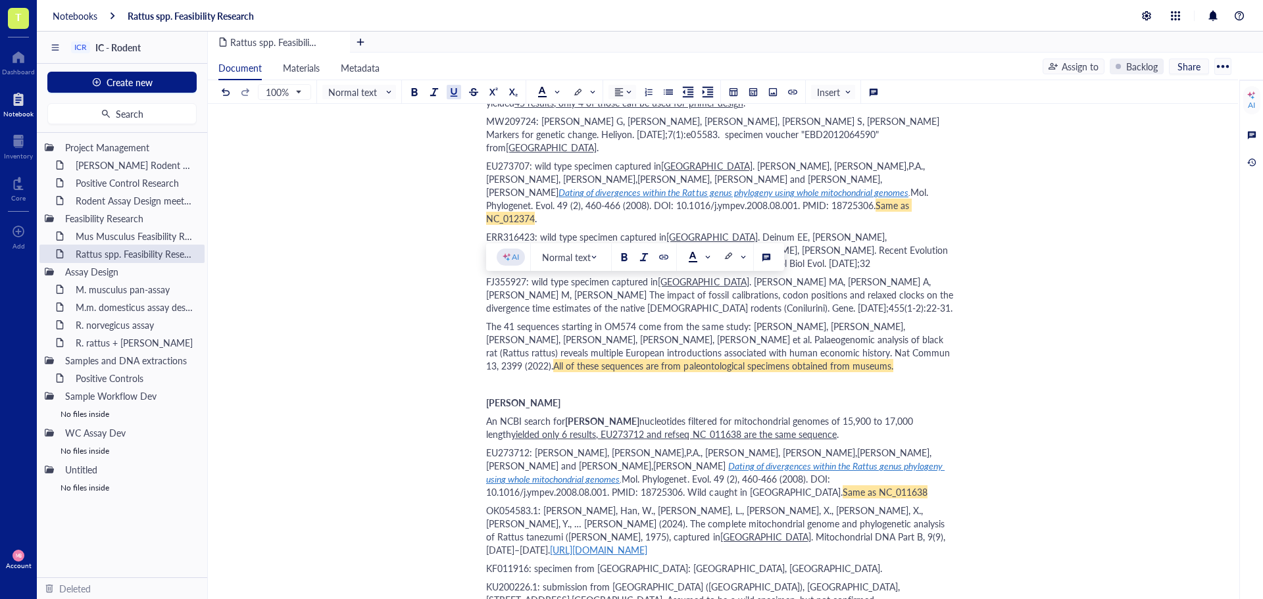
scroll to position [2105, 0]
